Goal: Information Seeking & Learning: Learn about a topic

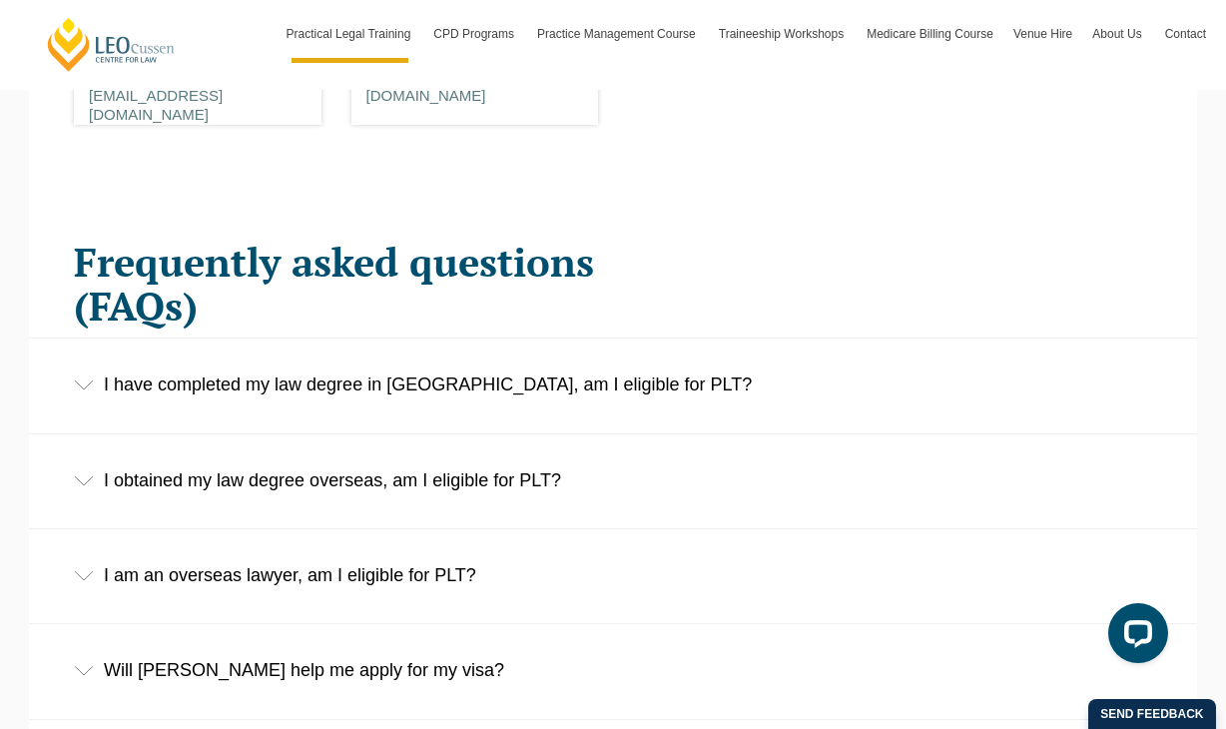
scroll to position [3032, 0]
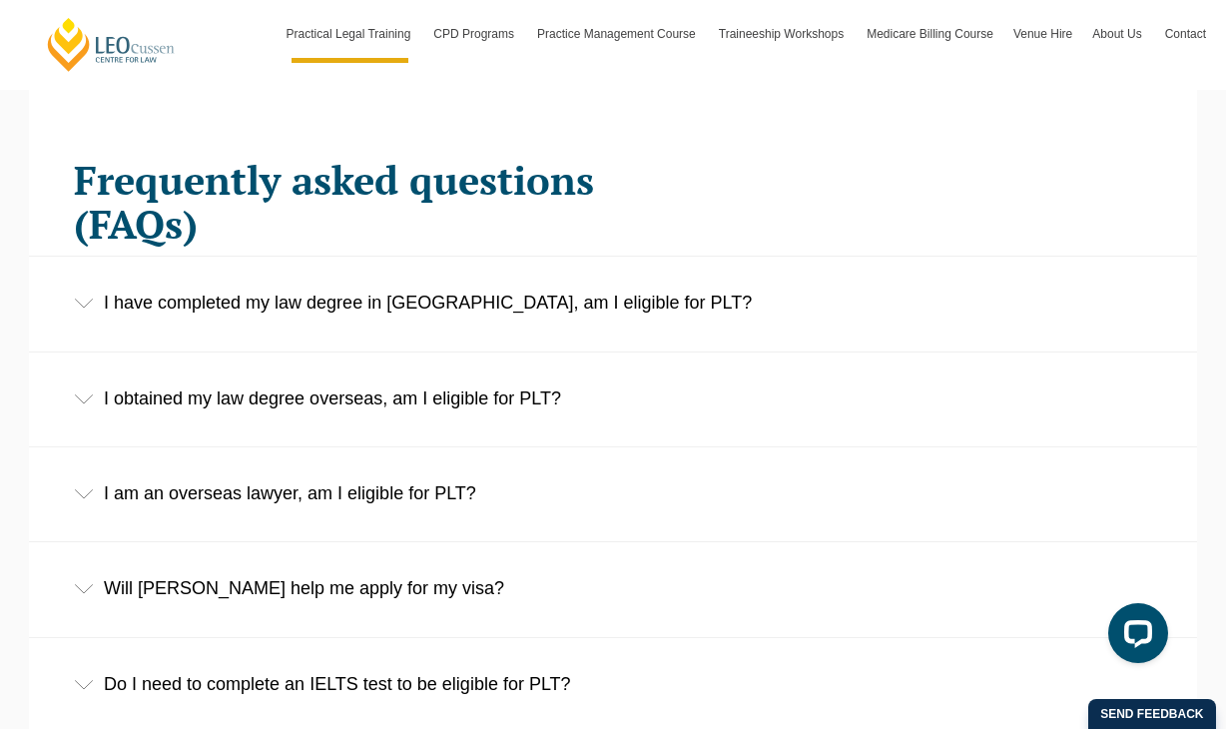
click at [275, 257] on div "I have completed my law degree in [GEOGRAPHIC_DATA], am I eligible for PLT?" at bounding box center [613, 303] width 1168 height 93
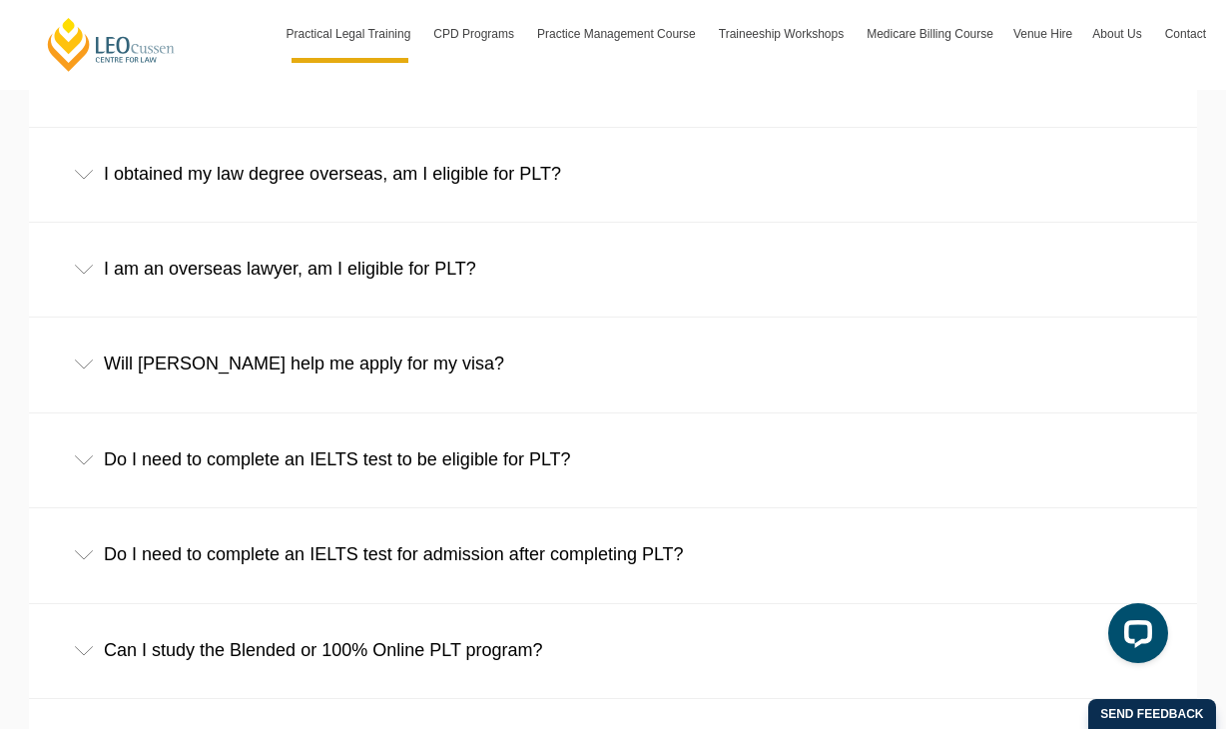
scroll to position [3394, 0]
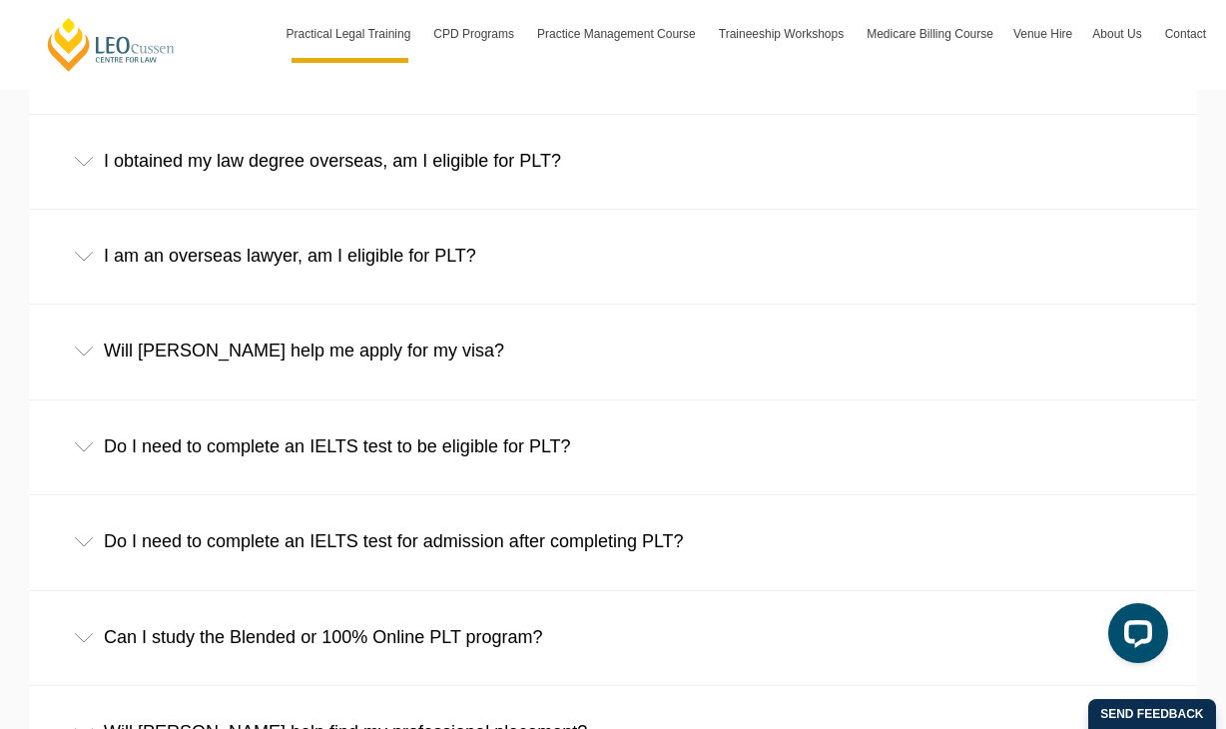
click at [242, 304] on div "Will [PERSON_NAME] help me apply for my visa?" at bounding box center [613, 350] width 1168 height 93
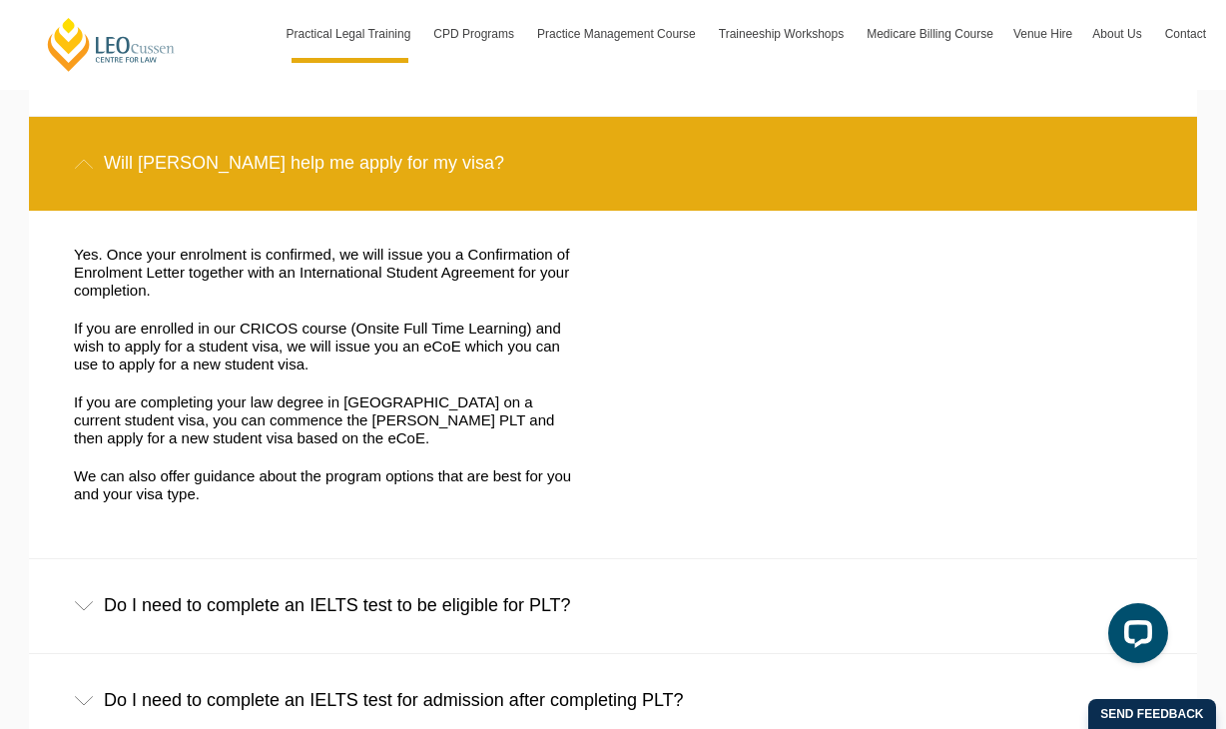
scroll to position [3592, 0]
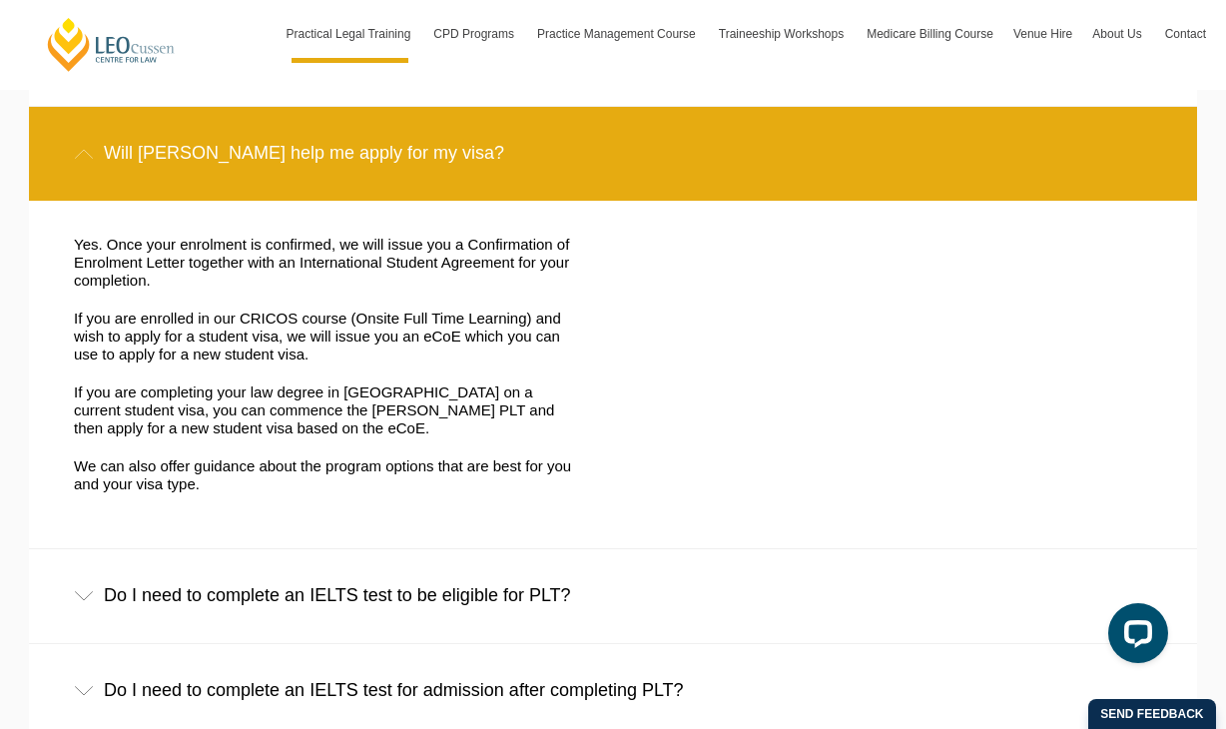
click at [188, 549] on div "Do I need to complete an IELTS test to be eligible for PLT?" at bounding box center [613, 595] width 1168 height 93
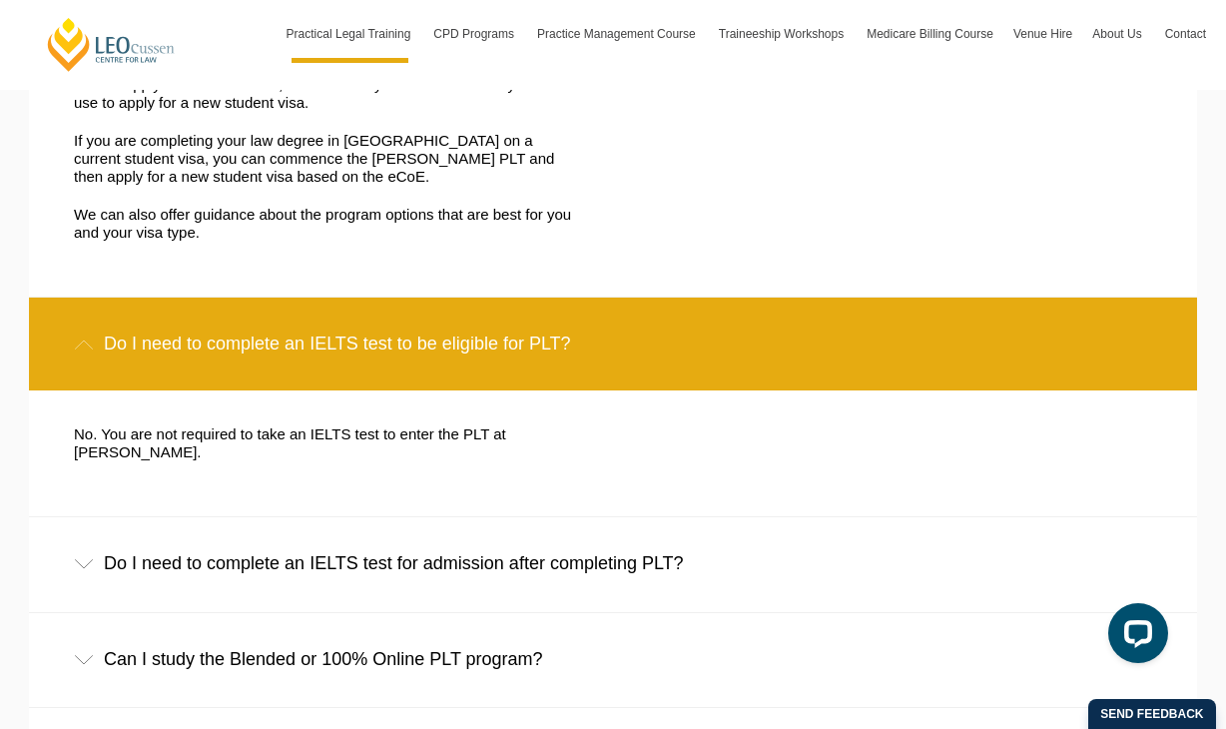
scroll to position [3845, 0]
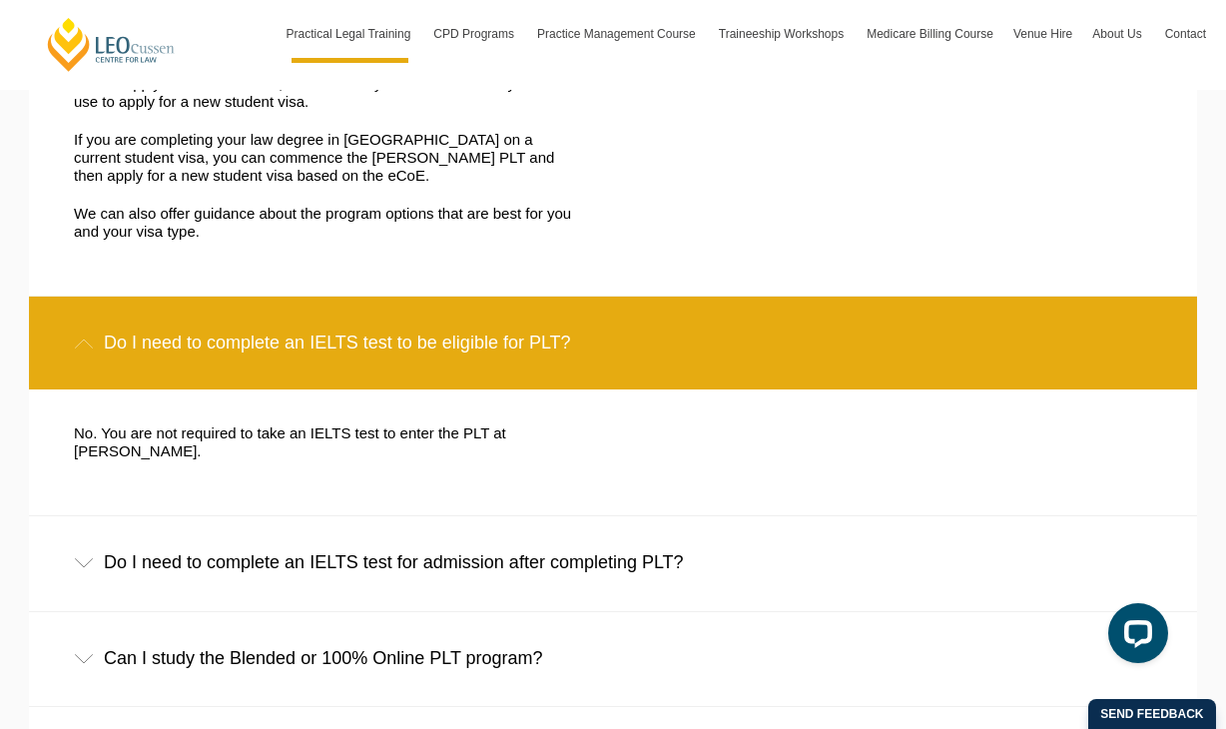
click at [190, 516] on div "Do I need to complete an IELTS test for admission after completing PLT?" at bounding box center [613, 562] width 1168 height 93
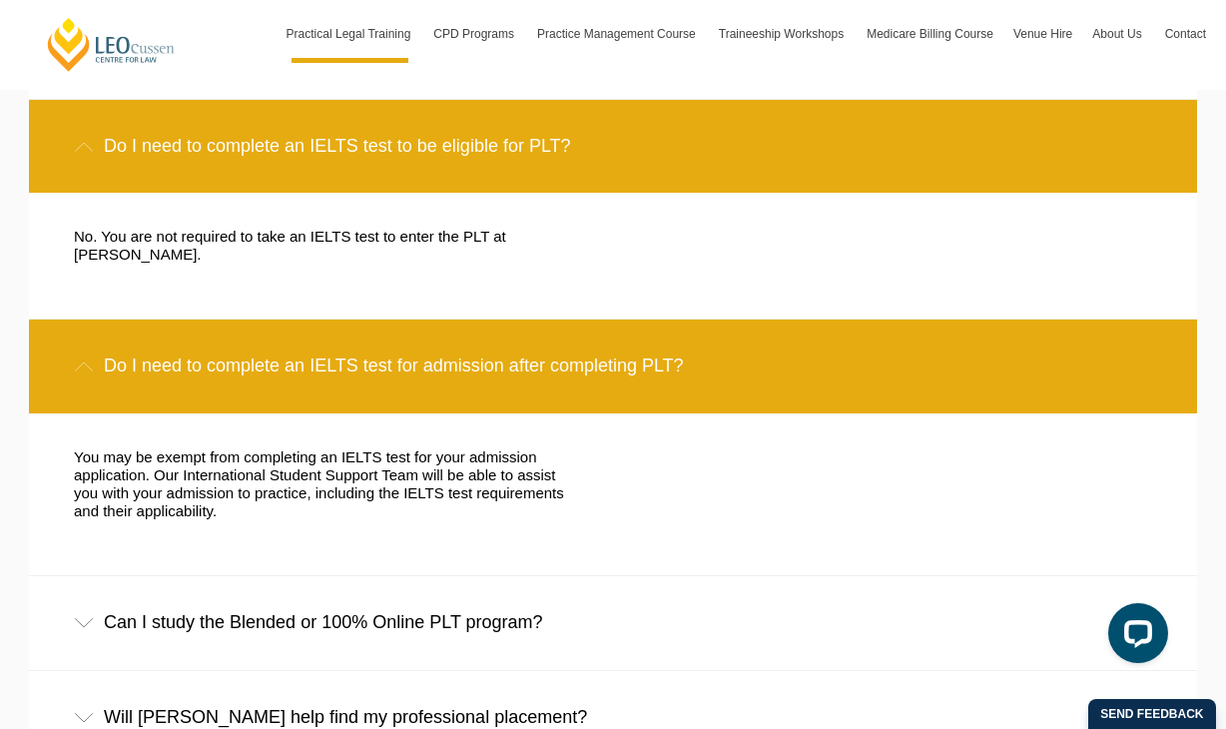
scroll to position [4059, 0]
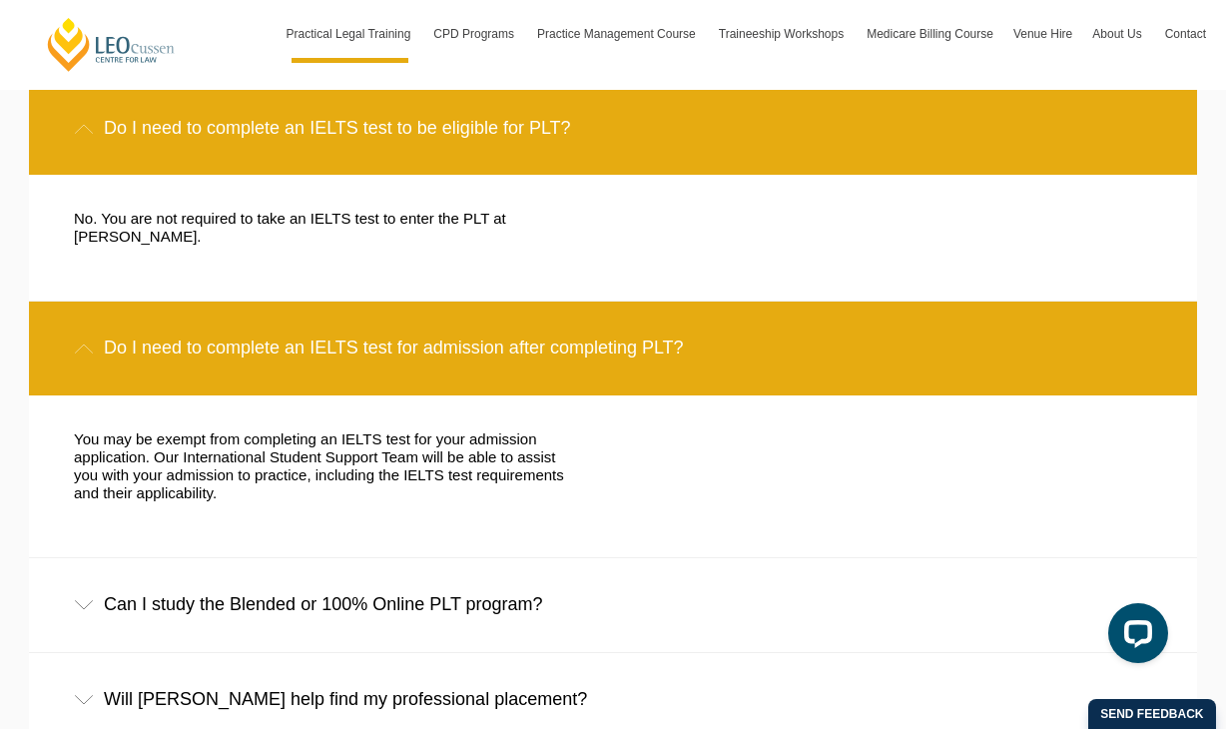
click at [206, 558] on div "Can I study the Blended or 100% Online PLT program?" at bounding box center [613, 604] width 1168 height 93
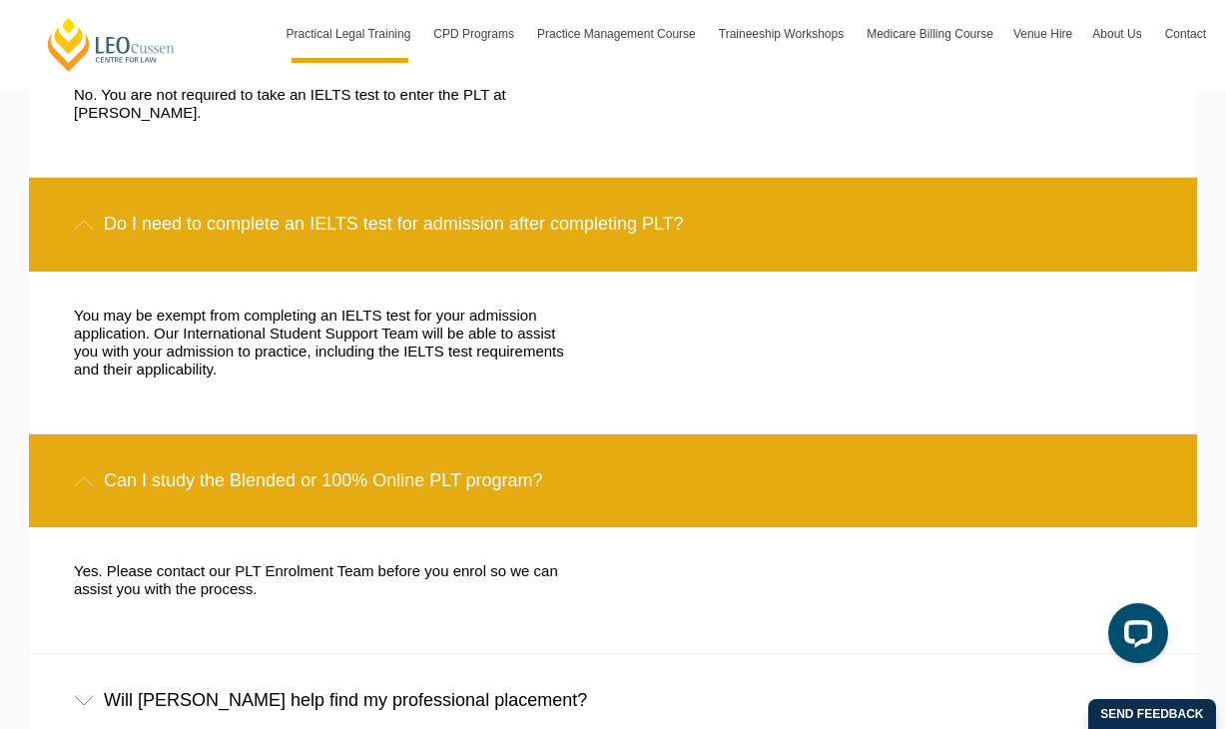
scroll to position [4296, 0]
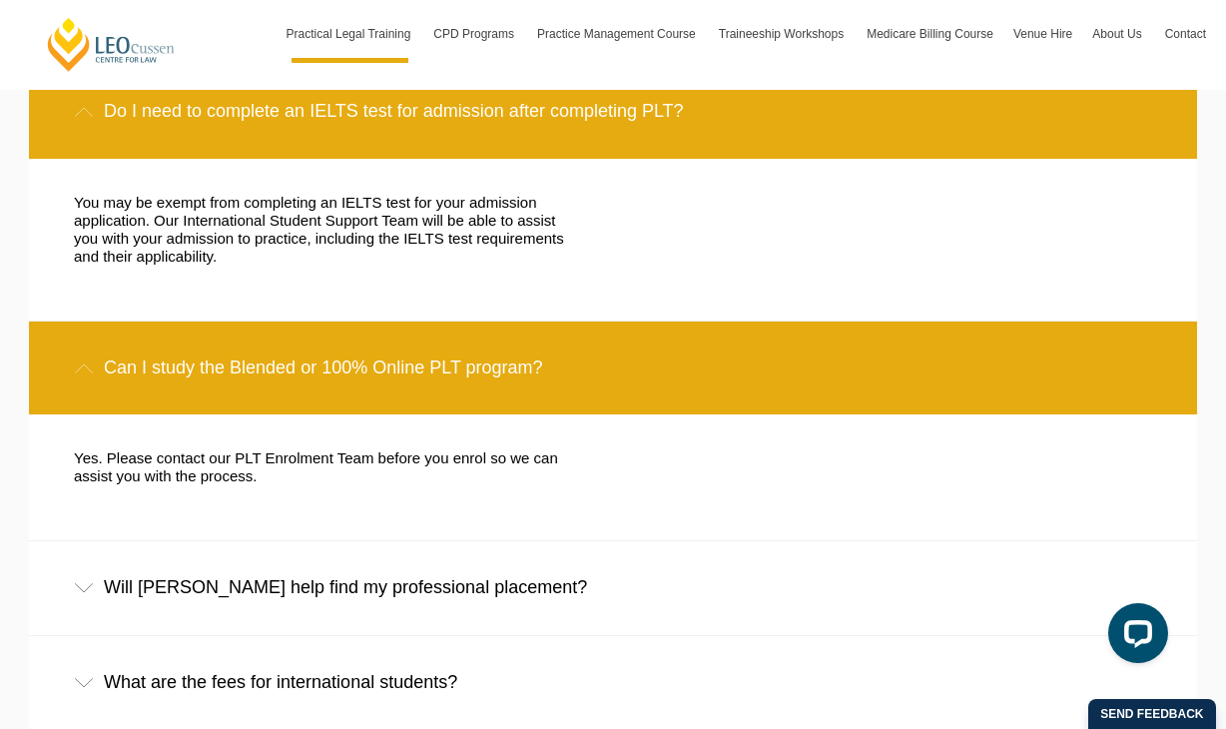
click at [197, 541] on div "Will [PERSON_NAME] help find my professional placement?" at bounding box center [613, 587] width 1168 height 93
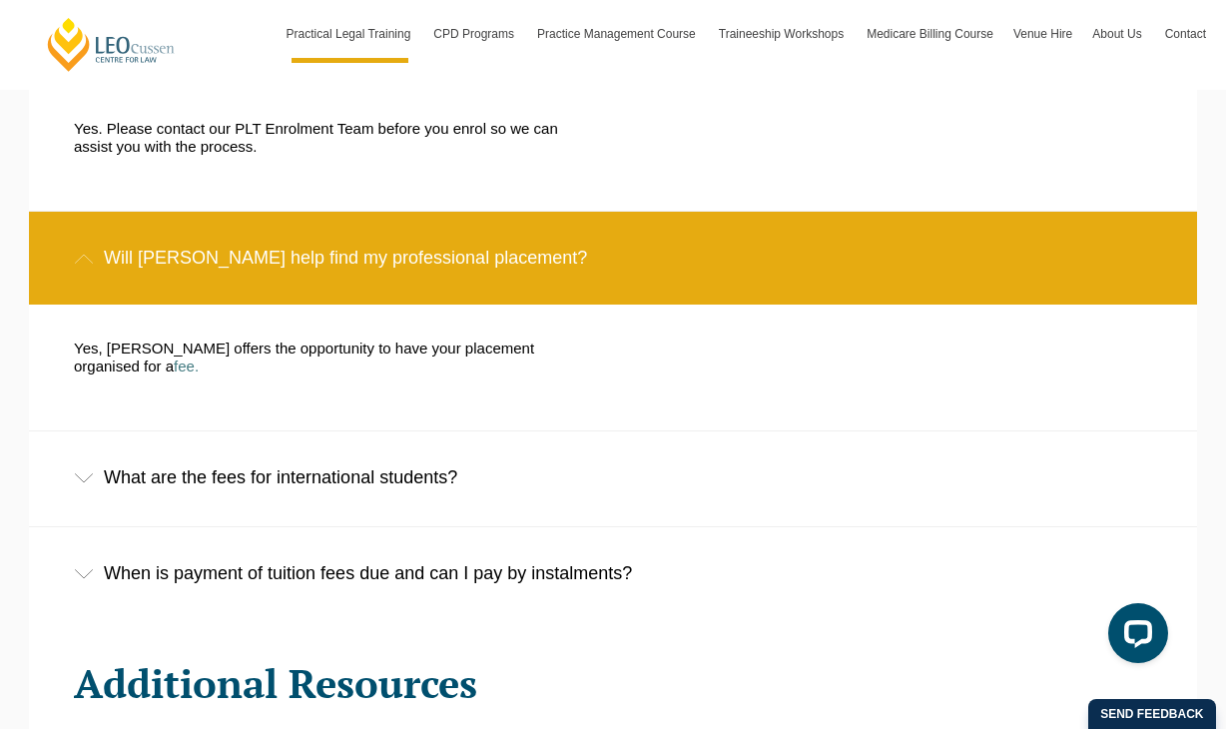
scroll to position [4659, 0]
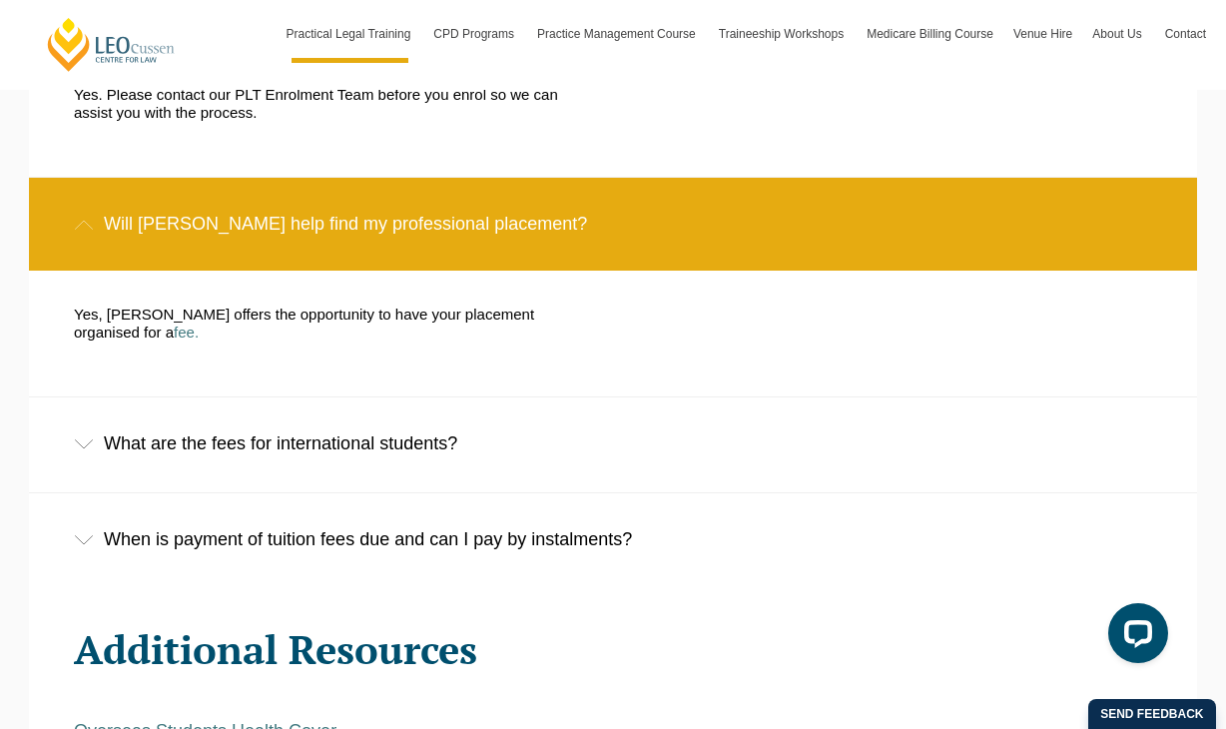
click at [195, 397] on div "What are the fees for international students?" at bounding box center [613, 443] width 1168 height 93
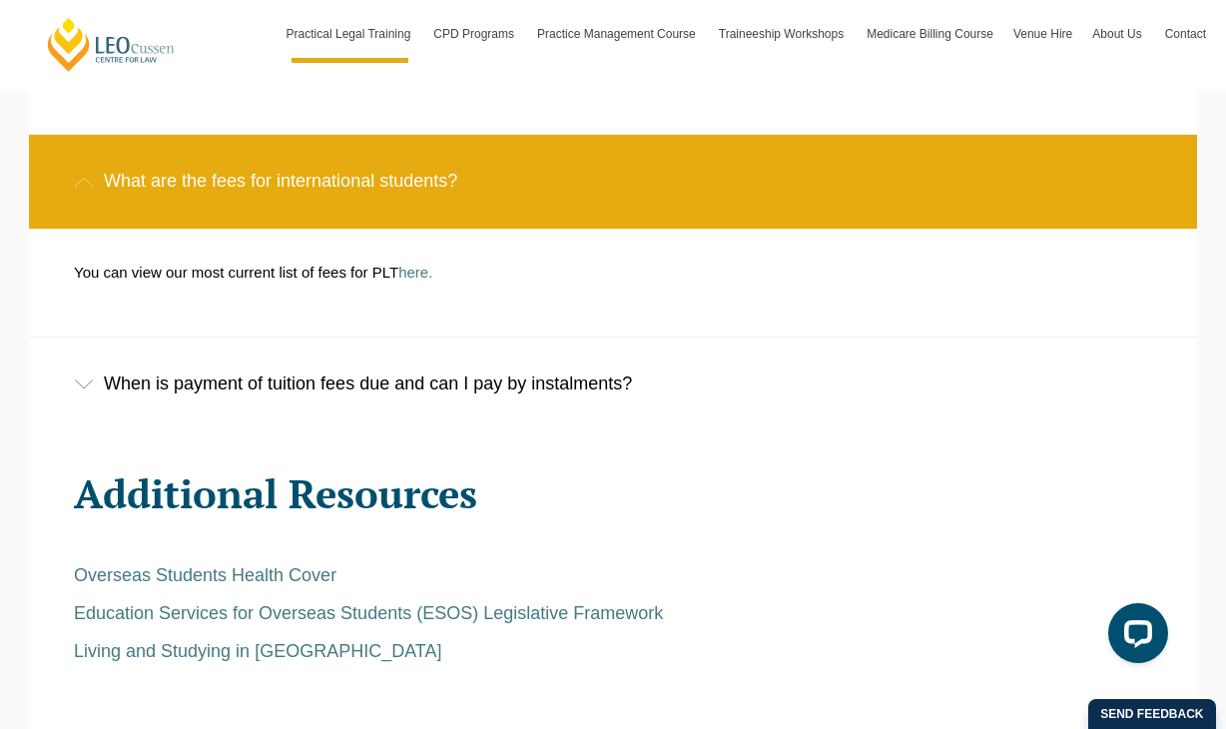
scroll to position [4924, 0]
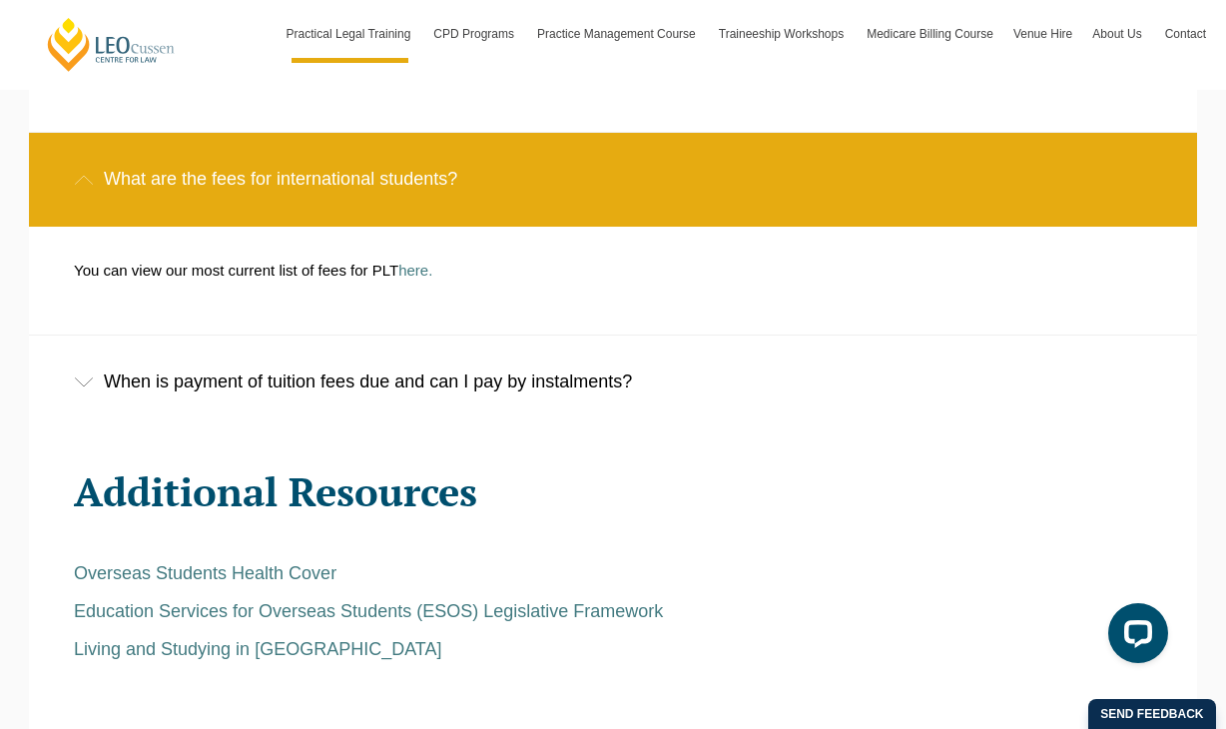
click at [197, 335] on div "When is payment of tuition fees due and can I pay by instalments?" at bounding box center [613, 381] width 1168 height 93
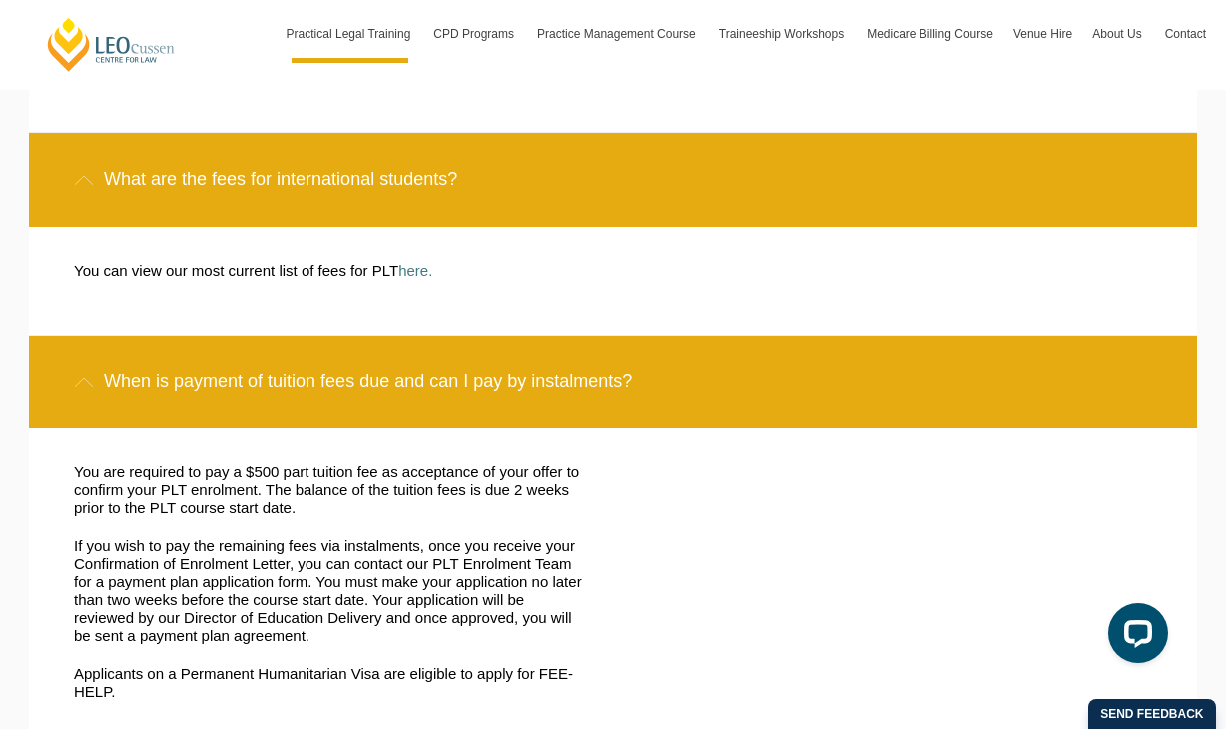
click at [197, 335] on div "When is payment of tuition fees due and can I pay by instalments?" at bounding box center [613, 381] width 1168 height 93
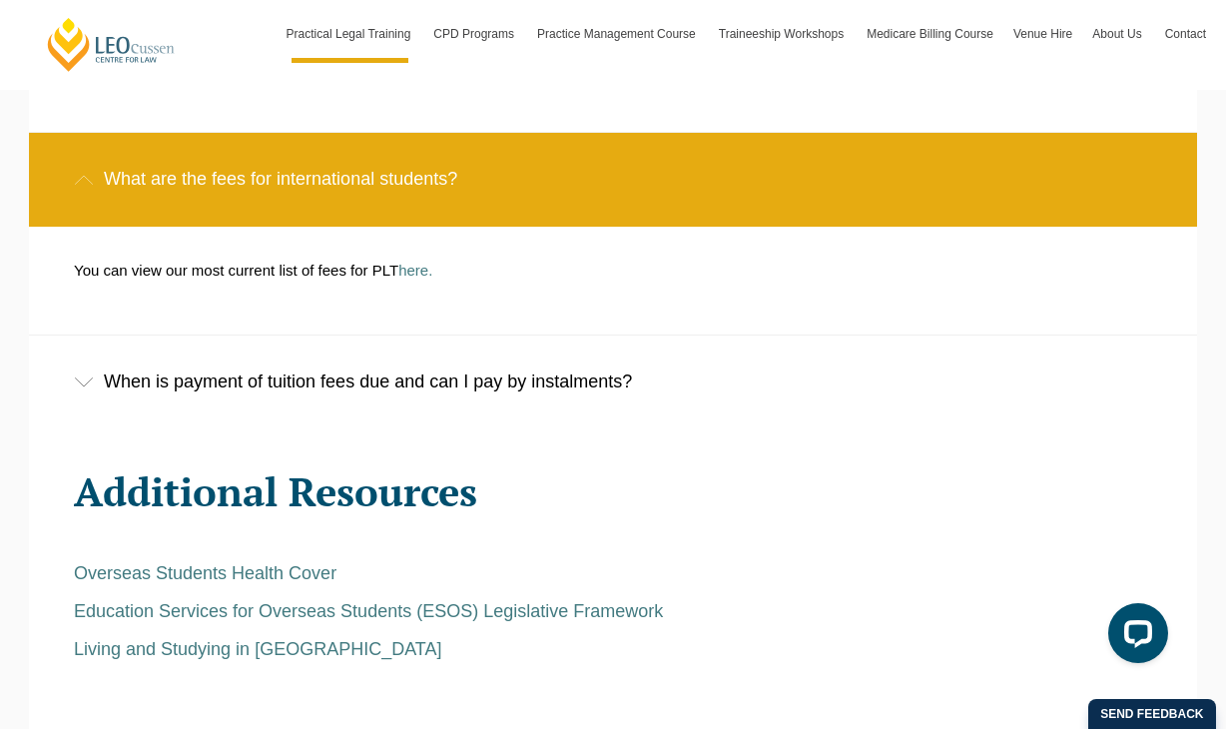
click at [197, 335] on div "When is payment of tuition fees due and can I pay by instalments?" at bounding box center [613, 381] width 1168 height 93
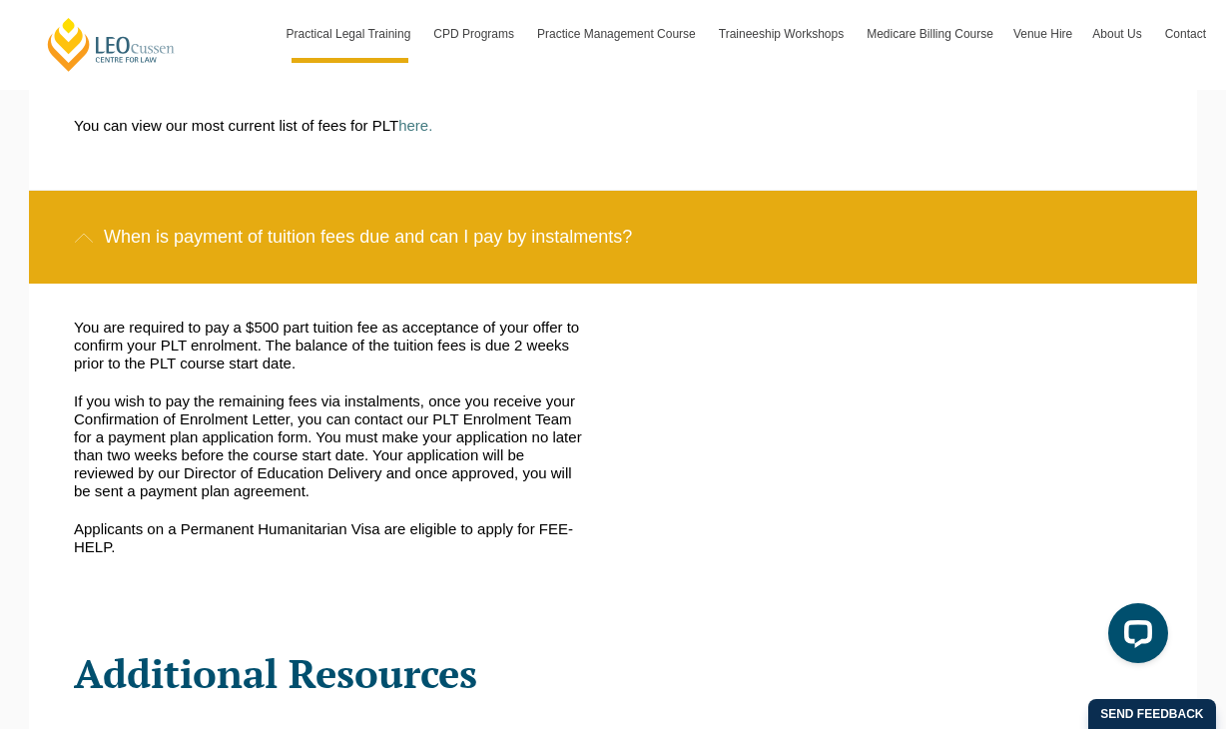
scroll to position [3965, 0]
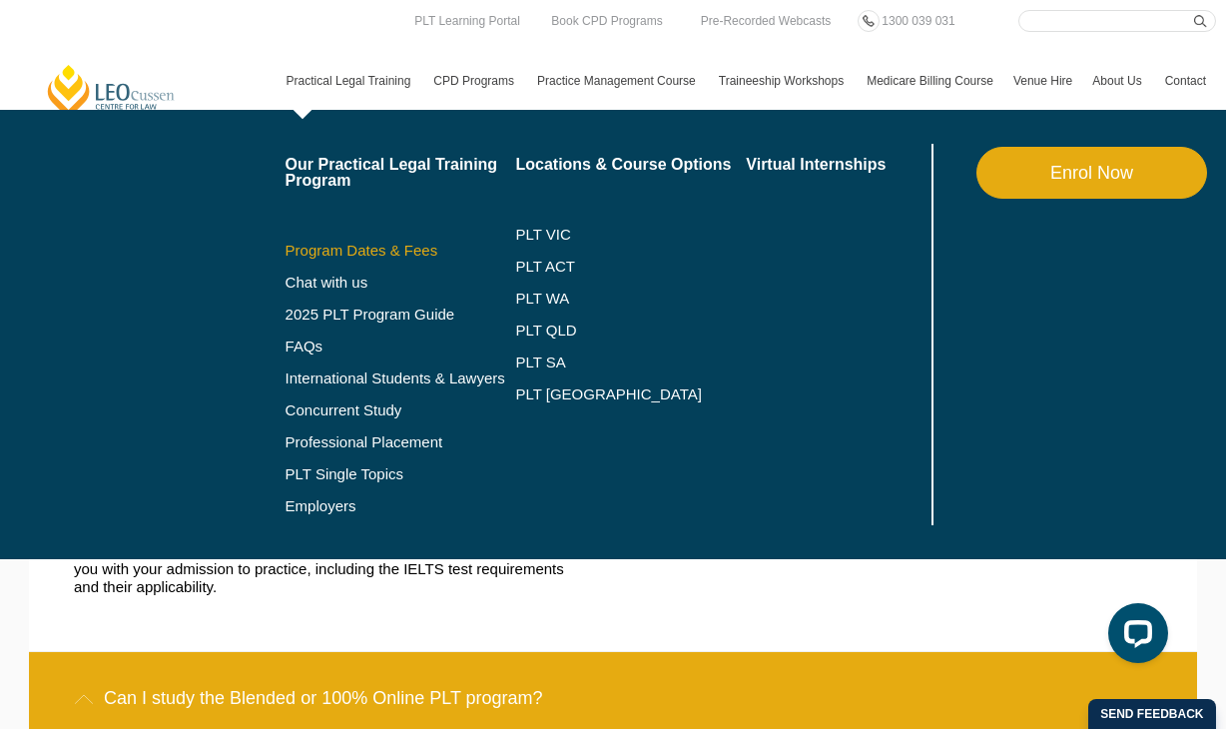
click at [328, 250] on link "Program Dates & Fees" at bounding box center [401, 251] width 231 height 16
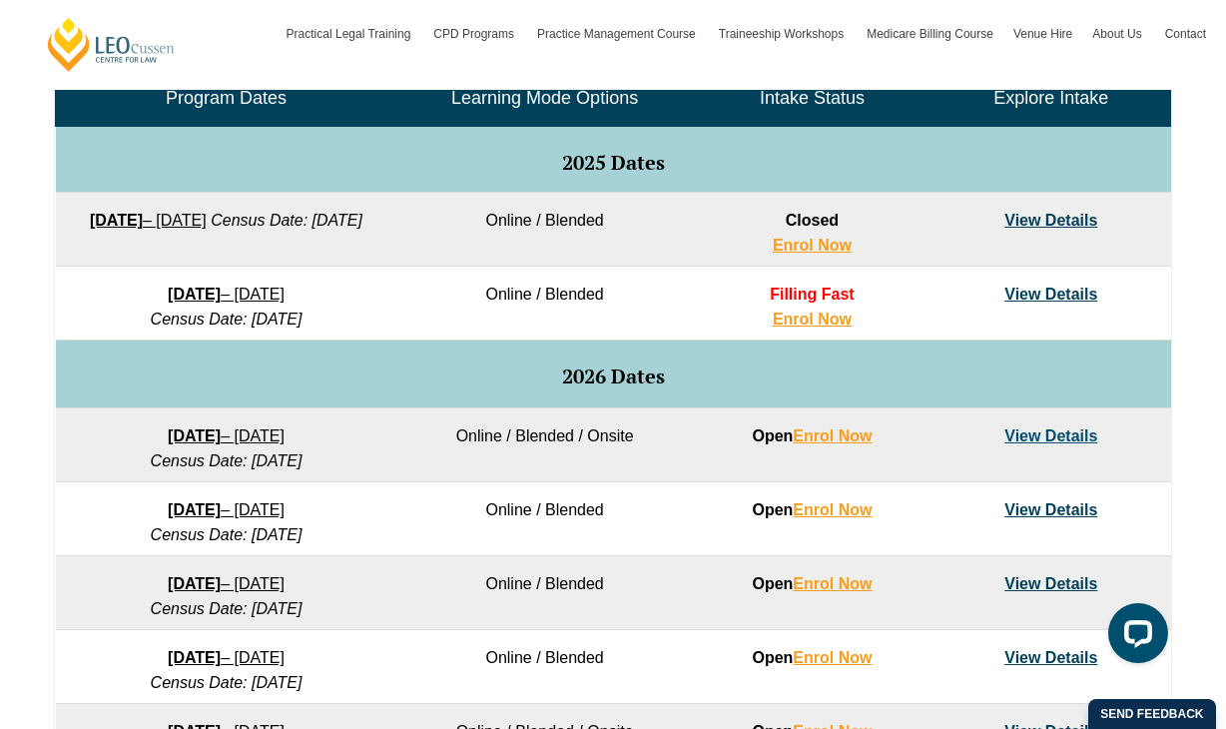
scroll to position [1009, 0]
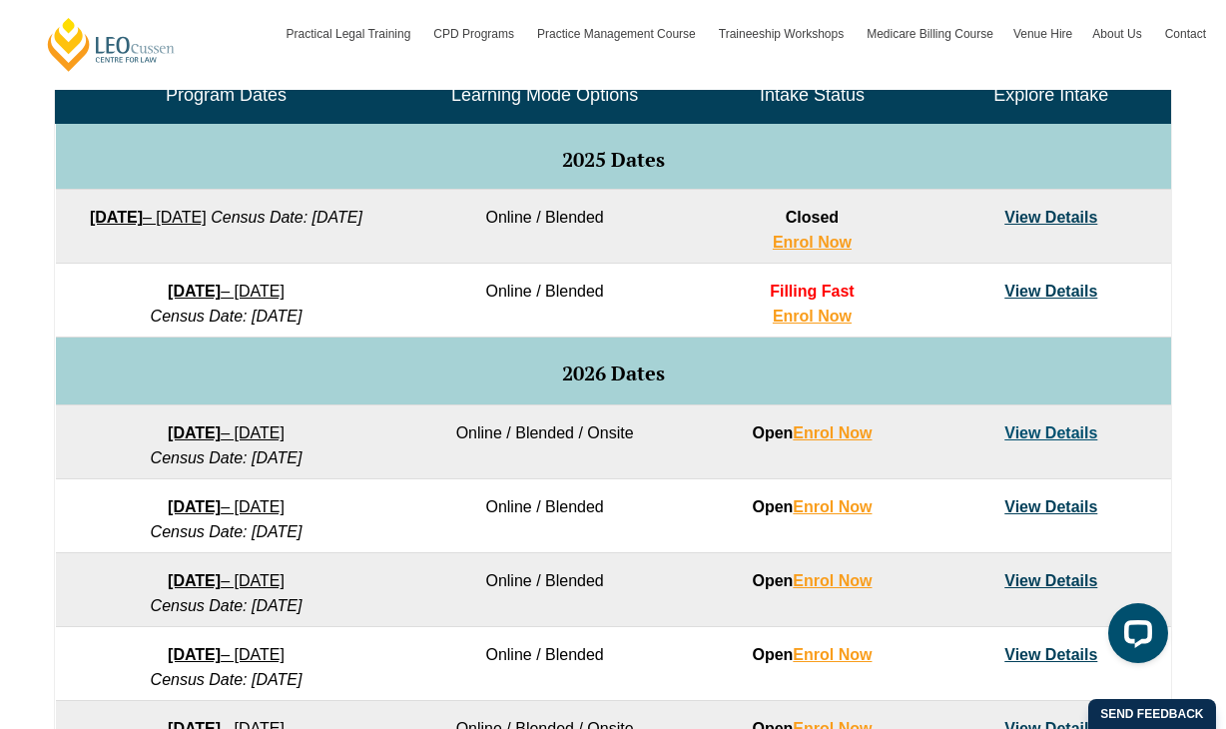
click at [285, 579] on link "[DATE] – [DATE]" at bounding box center [226, 580] width 117 height 17
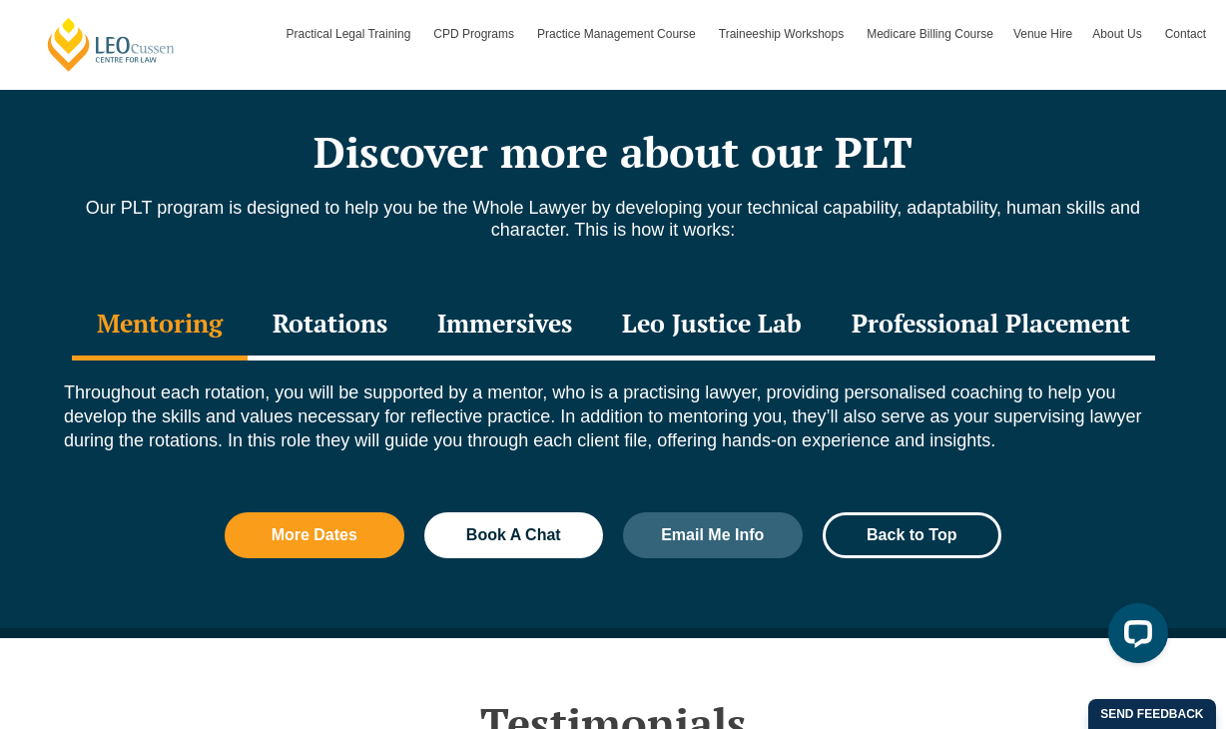
scroll to position [2573, 0]
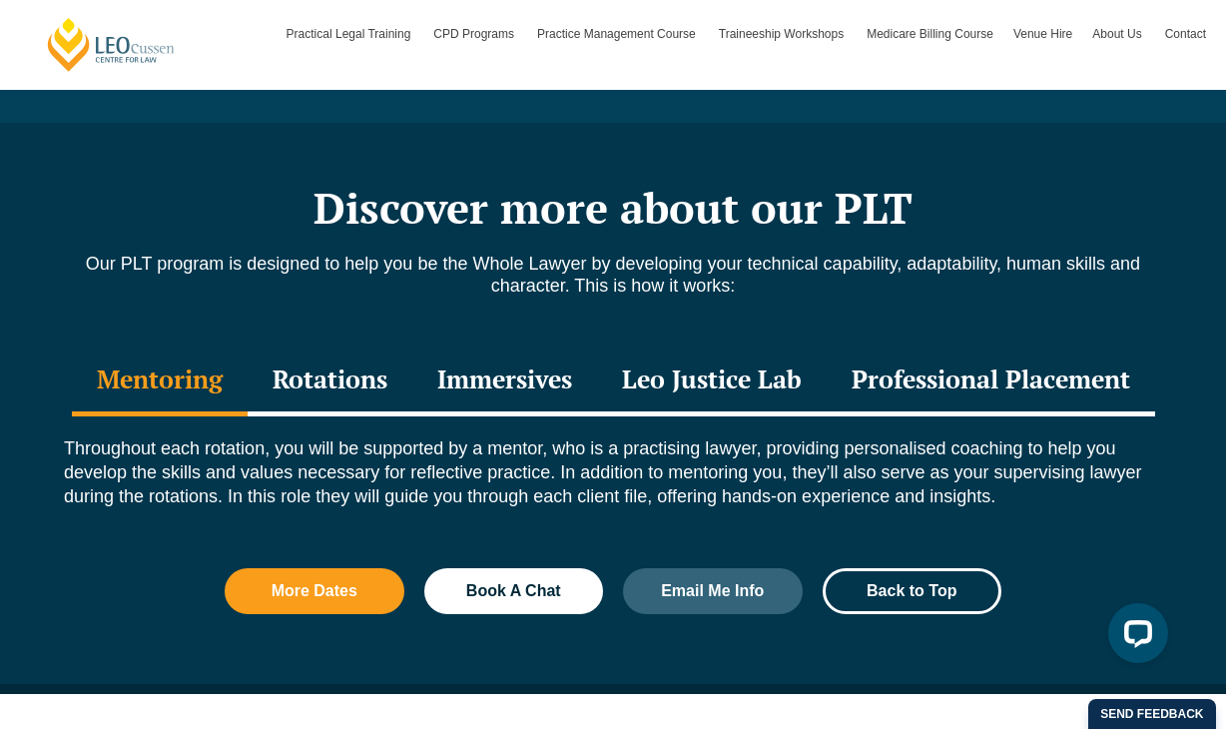
click at [1046, 346] on div "Professional Placement" at bounding box center [991, 381] width 328 height 70
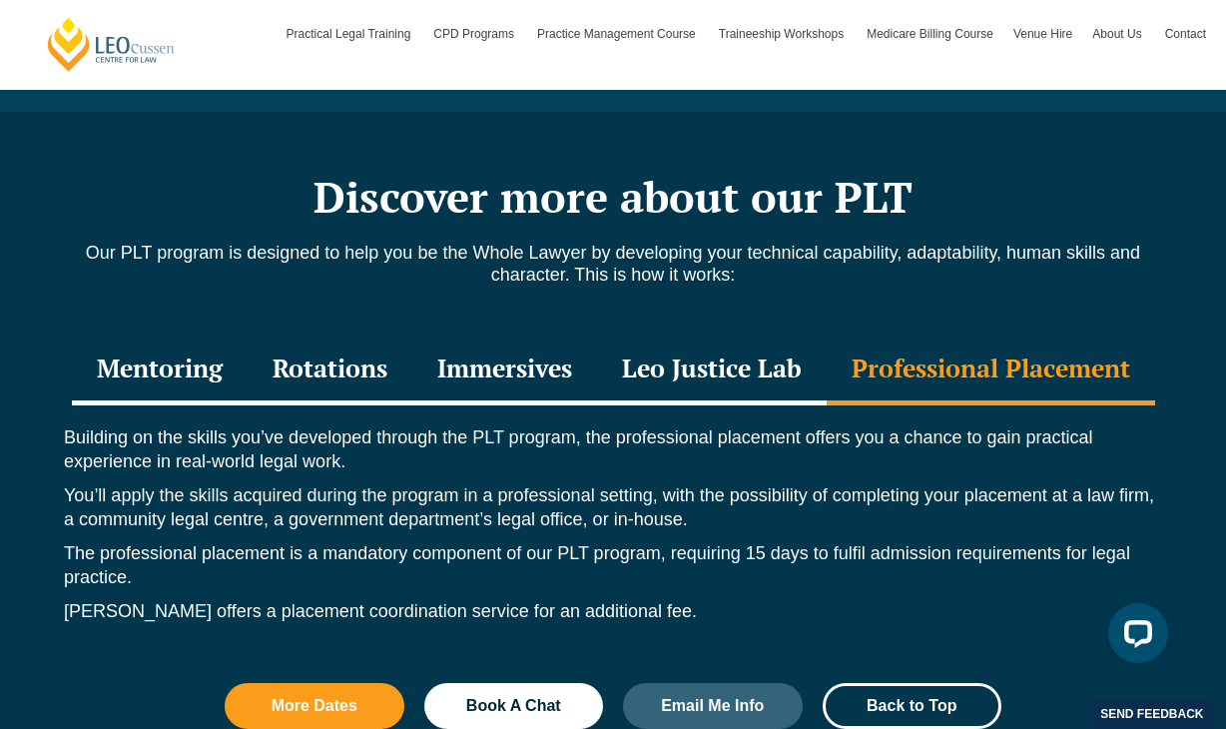
scroll to position [2438, 0]
